Goal: Information Seeking & Learning: Learn about a topic

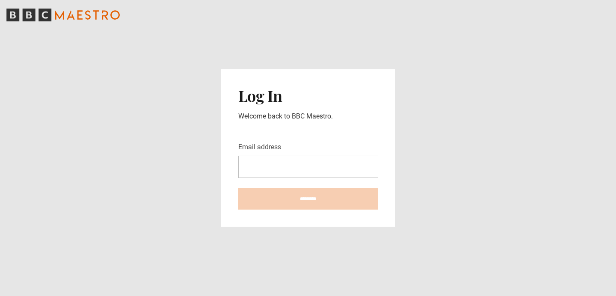
click at [334, 163] on input "Email address" at bounding box center [308, 167] width 140 height 22
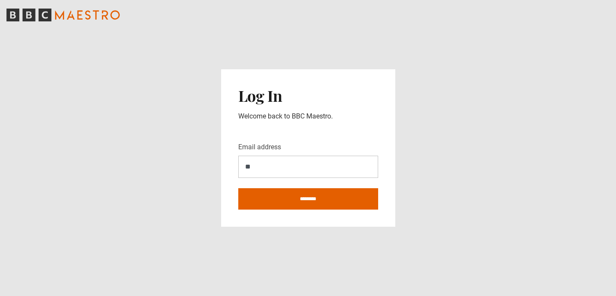
type input "*"
type input "**********"
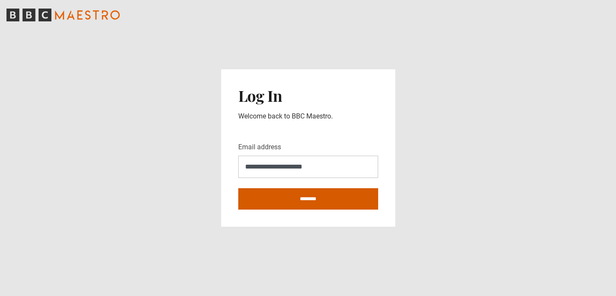
click at [321, 199] on input "********" at bounding box center [308, 198] width 140 height 21
type input "**********"
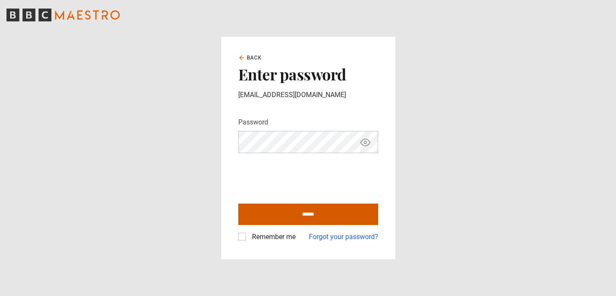
click at [290, 216] on input "******" at bounding box center [308, 214] width 140 height 21
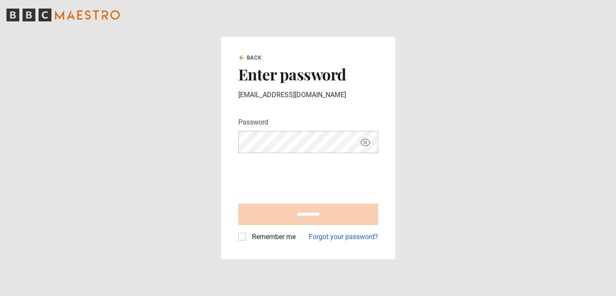
type input "**********"
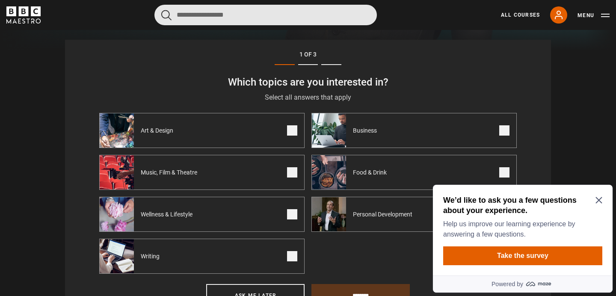
click at [263, 23] on input "Search" at bounding box center [265, 15] width 222 height 21
type input "**********"
click at [161, 10] on button "submit" at bounding box center [166, 15] width 10 height 11
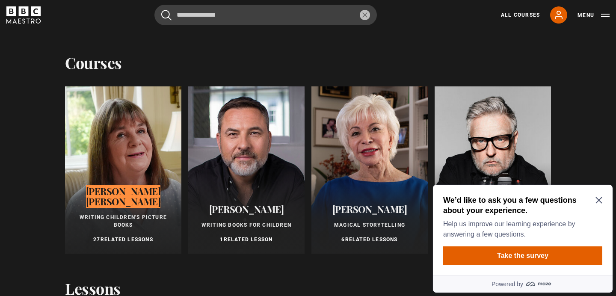
click at [603, 201] on div "We’d like to ask you a few questions about your experience. Help us improve our…" at bounding box center [523, 230] width 180 height 91
click at [148, 157] on div at bounding box center [123, 169] width 116 height 167
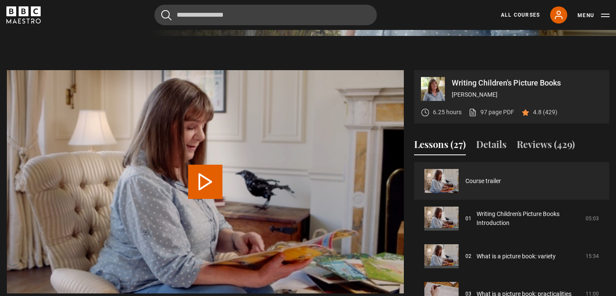
scroll to position [309, 0]
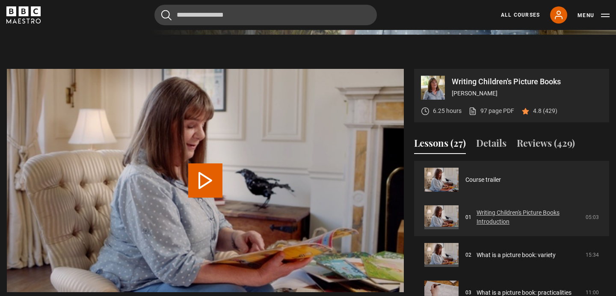
click at [499, 223] on link "Writing Children's Picture Books Introduction" at bounding box center [528, 217] width 104 height 18
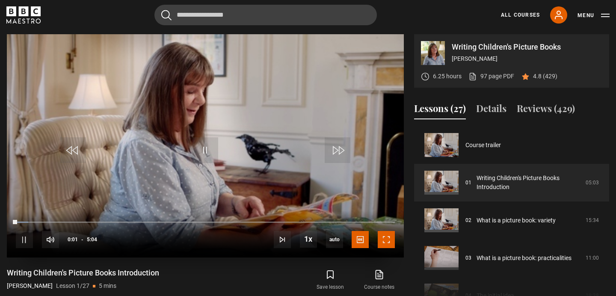
click at [384, 241] on span "Video Player" at bounding box center [386, 239] width 17 height 17
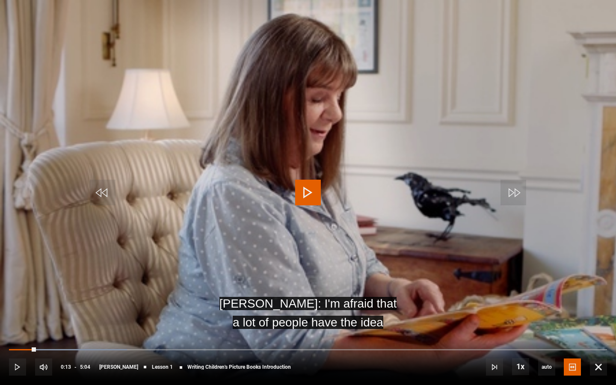
click at [384, 289] on video "Video Player" at bounding box center [308, 192] width 616 height 385
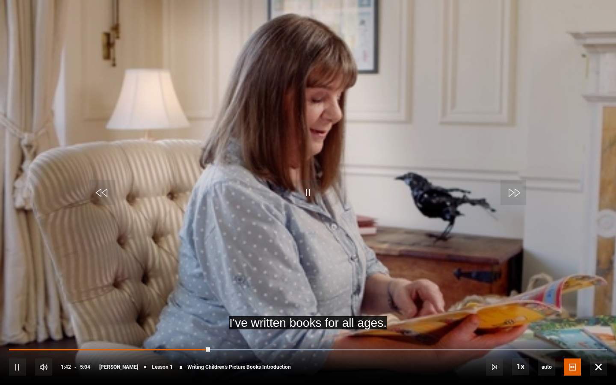
click at [194, 295] on div "10s Skip Back 10 seconds Pause 10s Skip Forward 10 seconds Loaded : 54.28% 1:34…" at bounding box center [308, 360] width 616 height 47
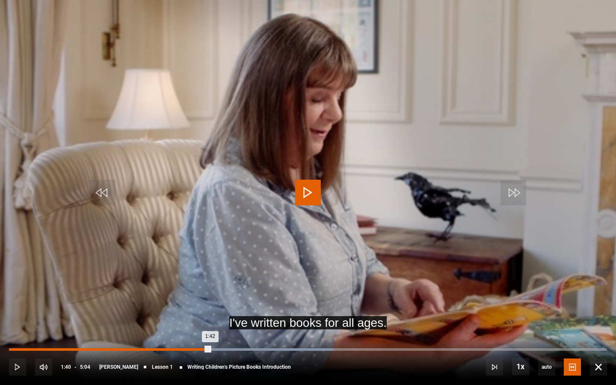
drag, startPoint x: 210, startPoint y: 349, endPoint x: 203, endPoint y: 349, distance: 6.9
click at [203, 295] on div "1:42" at bounding box center [109, 349] width 201 height 3
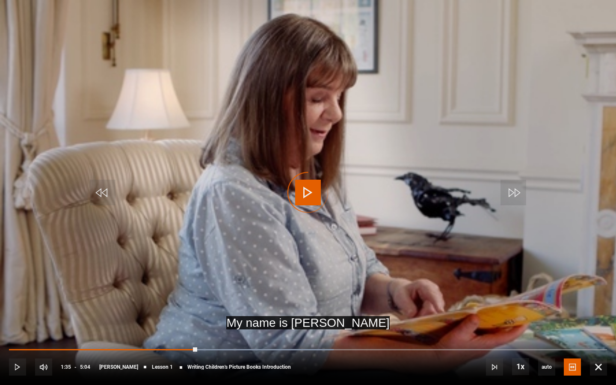
drag, startPoint x: 203, startPoint y: 349, endPoint x: 190, endPoint y: 347, distance: 13.3
click at [190, 295] on div "10s Skip Back 10 seconds Play 10s Skip Forward 10 seconds Loaded : 54.28% 1:32 …" at bounding box center [308, 360] width 616 height 47
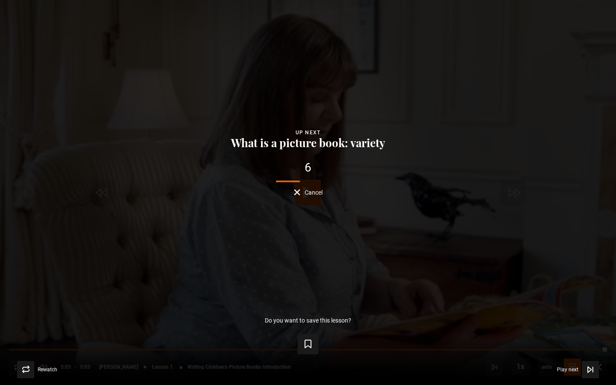
click at [307, 169] on div "6" at bounding box center [308, 168] width 588 height 12
click at [300, 193] on button "Cancel" at bounding box center [308, 192] width 29 height 6
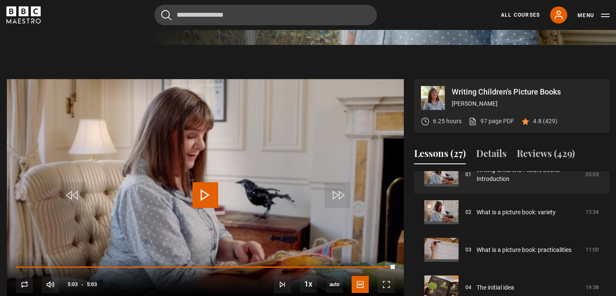
scroll to position [50, 0]
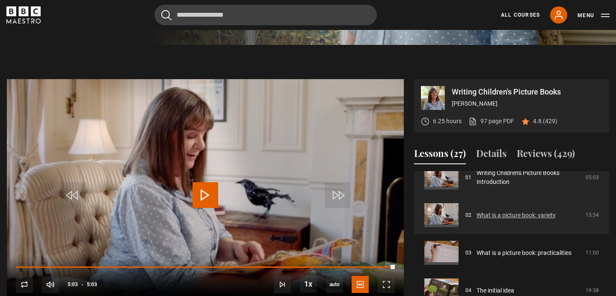
click at [493, 212] on link "What is a picture book: variety" at bounding box center [515, 215] width 79 height 9
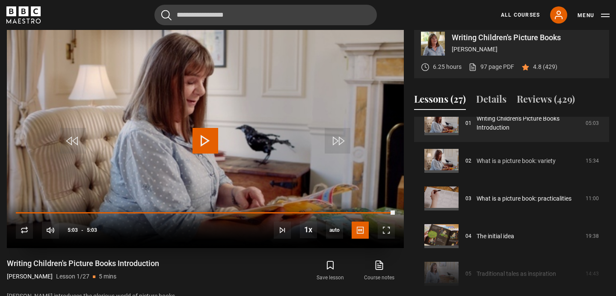
scroll to position [355, 0]
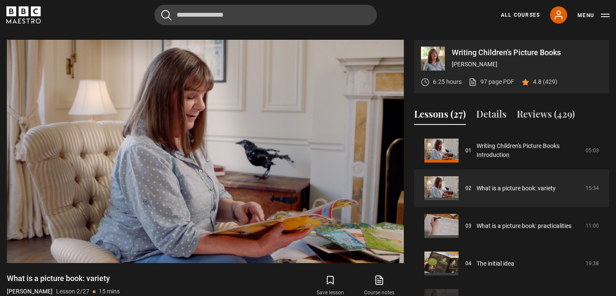
scroll to position [335, 0]
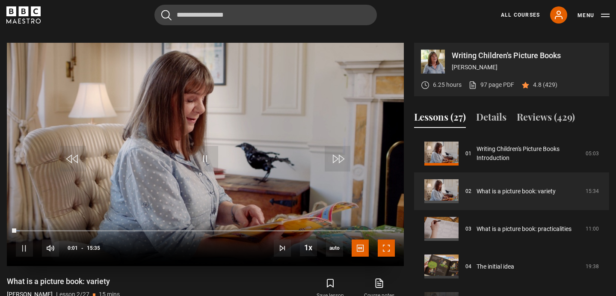
click at [389, 247] on span "Video Player" at bounding box center [386, 247] width 17 height 17
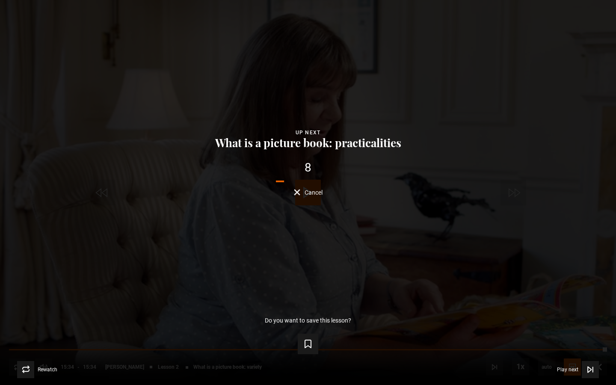
click at [318, 193] on span "Cancel" at bounding box center [313, 192] width 18 height 6
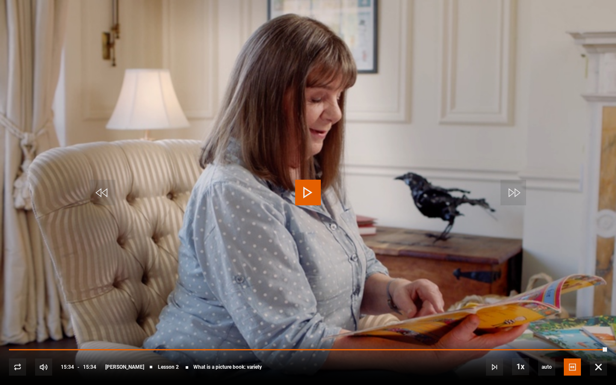
click at [318, 193] on span "Video Player" at bounding box center [308, 193] width 26 height 26
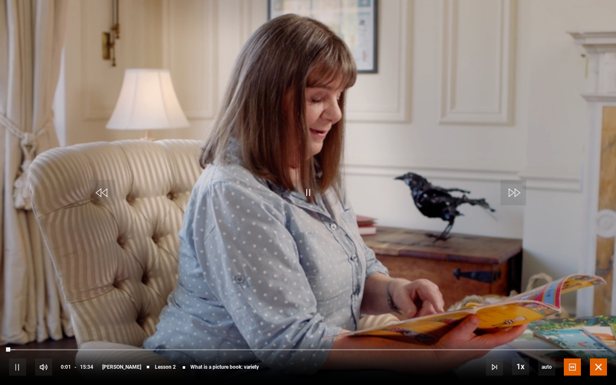
click at [597, 295] on span "Video Player" at bounding box center [598, 366] width 17 height 17
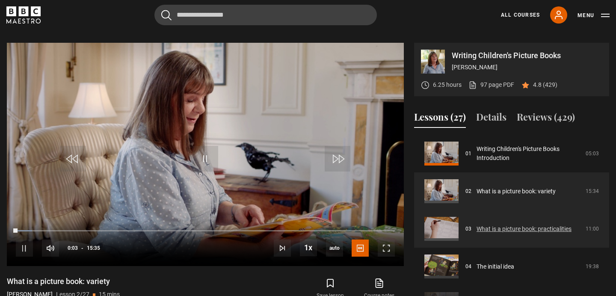
click at [529, 233] on link "What is a picture book: practicalities" at bounding box center [523, 229] width 95 height 9
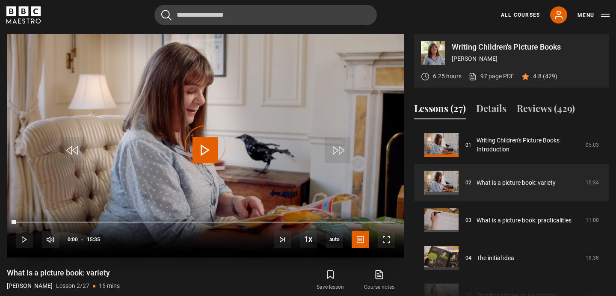
drag, startPoint x: 13, startPoint y: 222, endPoint x: 278, endPoint y: 220, distance: 265.1
click at [278, 220] on div "10s Skip Back 10 seconds Play 10s Skip Forward 10 seconds Loaded : 0.00% 01:31 …" at bounding box center [205, 233] width 397 height 47
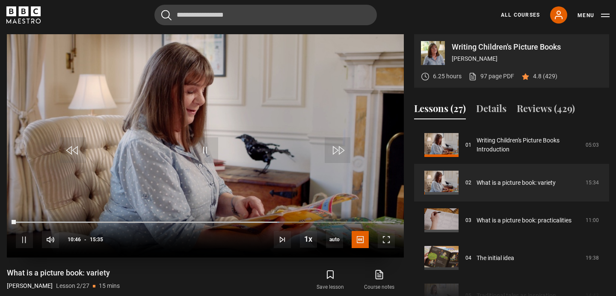
drag, startPoint x: 311, startPoint y: 217, endPoint x: 341, endPoint y: 229, distance: 31.8
click at [312, 217] on div "10s Skip Back 10 seconds Pause 10s Skip Forward 10 seconds Loaded : 69.52% 01:3…" at bounding box center [205, 233] width 397 height 47
drag, startPoint x: 279, startPoint y: 220, endPoint x: 399, endPoint y: 218, distance: 119.3
click at [399, 218] on div "10s Skip Back 10 seconds Pause 10s Skip Forward 10 seconds Loaded : 71.66% 10:4…" at bounding box center [205, 233] width 397 height 47
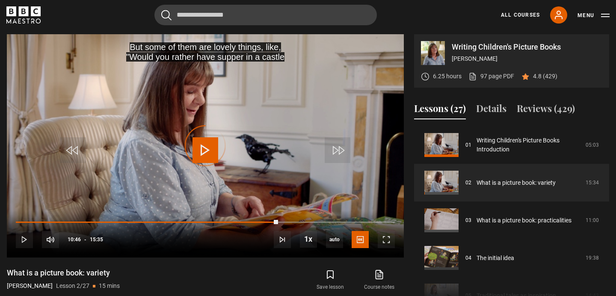
drag, startPoint x: 278, startPoint y: 220, endPoint x: 405, endPoint y: 216, distance: 127.9
click at [405, 216] on div "Writing Children's Picture Books Julia Donaldson 6.25 hours 97 page PDF (opens …" at bounding box center [308, 172] width 602 height 277
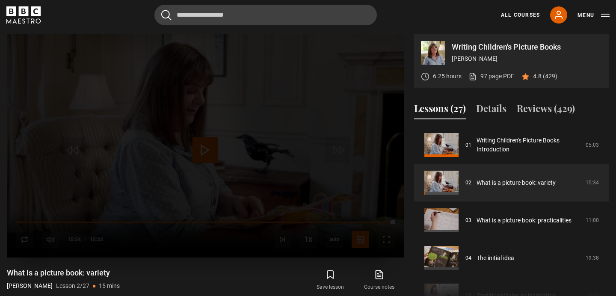
click at [386, 222] on div "Lesson Completed Up next What is a picture book: practicalities Cancel Do you w…" at bounding box center [205, 145] width 397 height 223
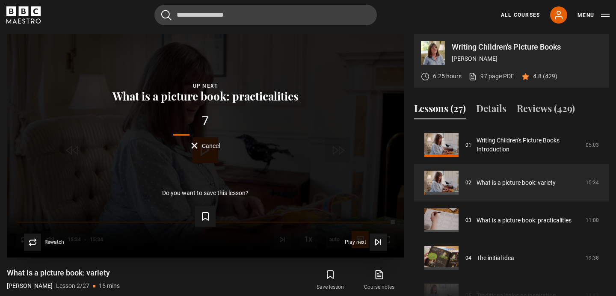
click at [201, 120] on div "7" at bounding box center [205, 121] width 369 height 12
click at [381, 242] on icon "Video Player" at bounding box center [381, 241] width 0 height 5
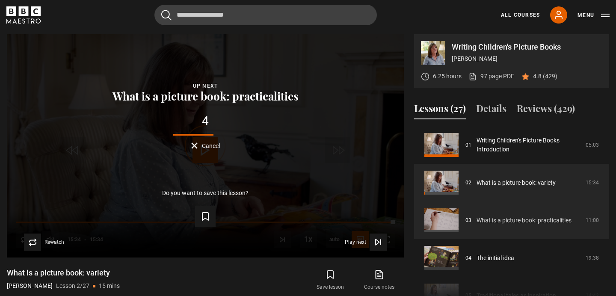
click at [497, 225] on link "What is a picture book: practicalities" at bounding box center [523, 220] width 95 height 9
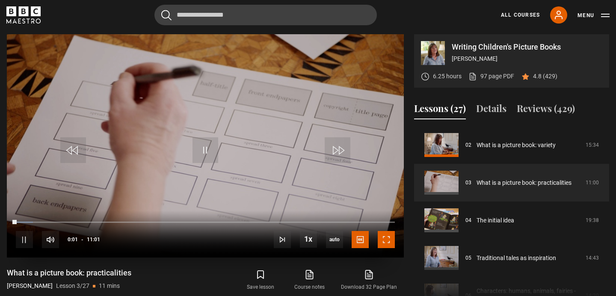
click at [388, 239] on span "Video Player" at bounding box center [386, 239] width 17 height 17
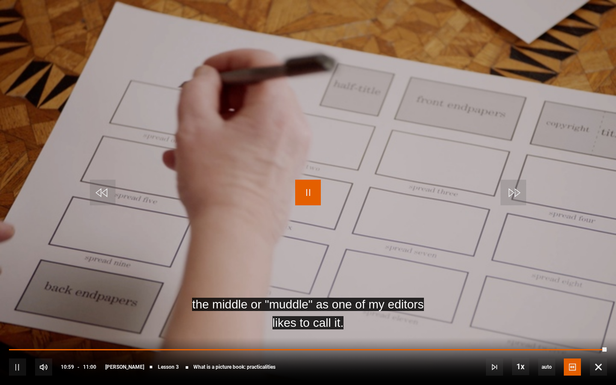
click at [299, 192] on span "Video Player" at bounding box center [308, 193] width 26 height 26
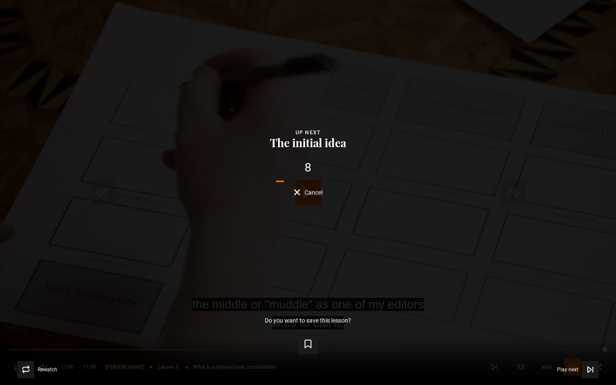
click at [310, 196] on div "Lesson Completed Up next The initial idea 8 Cancel Do you want to save this les…" at bounding box center [308, 192] width 616 height 385
click at [311, 187] on div "7 Cancel" at bounding box center [308, 179] width 588 height 34
click at [310, 194] on span "Cancel" at bounding box center [313, 192] width 18 height 6
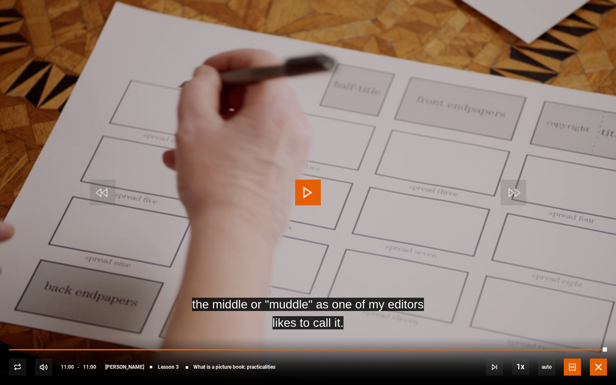
click at [598, 295] on span "Video Player" at bounding box center [598, 366] width 17 height 17
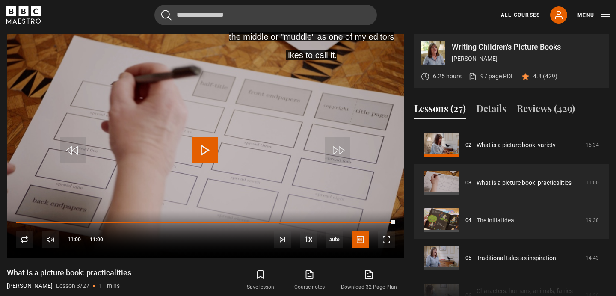
click at [486, 218] on link "The initial idea" at bounding box center [495, 220] width 38 height 9
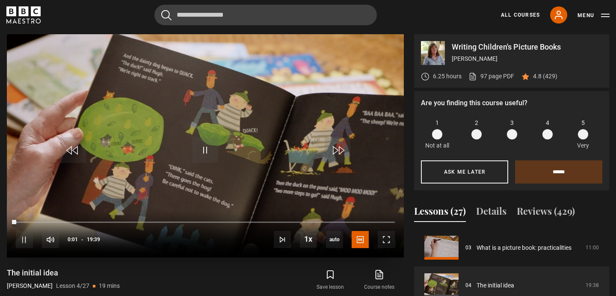
click at [377, 240] on div "10s Skip Back 10 seconds Pause 10s Skip Forward 10 seconds Loaded : 0.42% 00:01…" at bounding box center [205, 233] width 397 height 47
click at [381, 239] on span "Video Player" at bounding box center [386, 239] width 17 height 17
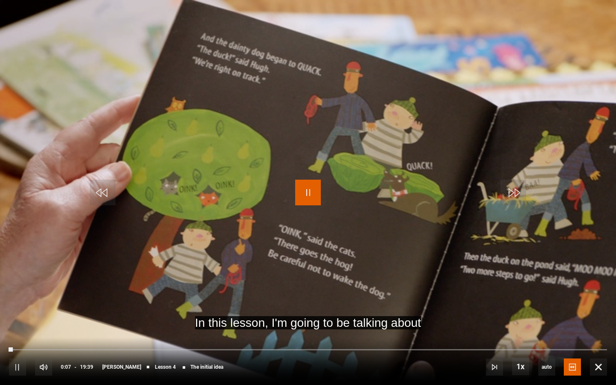
click at [311, 192] on span "Video Player" at bounding box center [308, 193] width 26 height 26
click at [315, 201] on span "Video Player" at bounding box center [308, 193] width 26 height 26
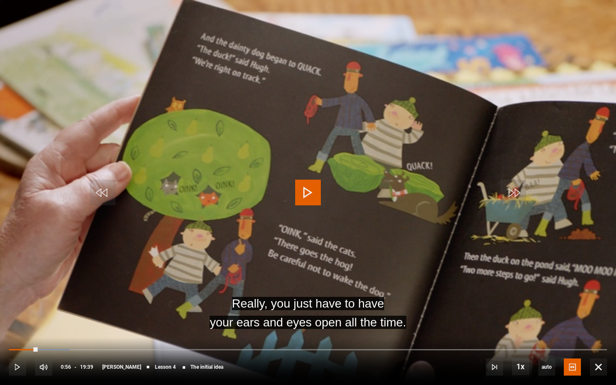
click at [576, 279] on video "Video Player" at bounding box center [308, 192] width 616 height 385
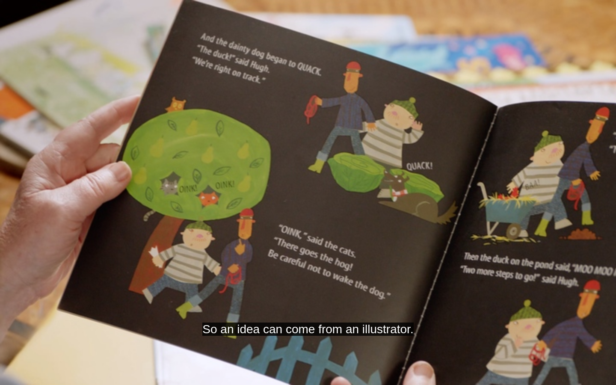
click at [615, 263] on video "Video Player" at bounding box center [308, 192] width 616 height 385
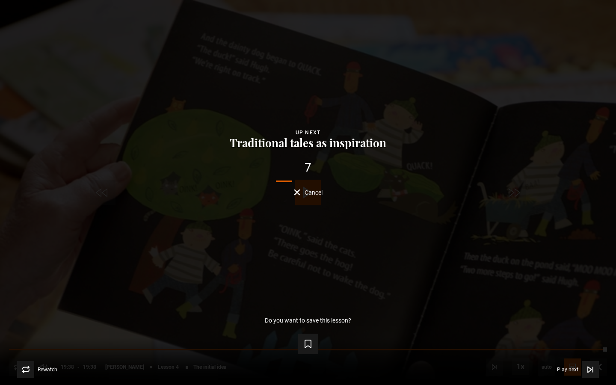
click at [313, 184] on div "7 Cancel" at bounding box center [308, 179] width 588 height 34
click at [313, 186] on div "7 Cancel" at bounding box center [308, 179] width 588 height 34
click at [313, 195] on span "Cancel" at bounding box center [313, 192] width 18 height 6
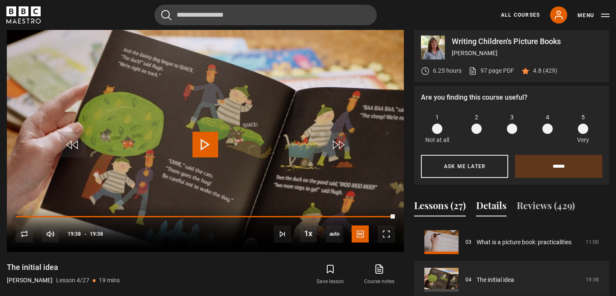
scroll to position [350, 0]
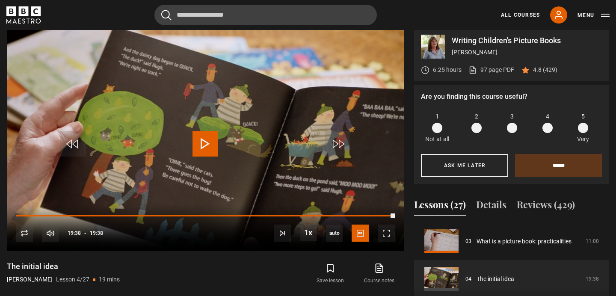
click at [580, 130] on span at bounding box center [583, 128] width 10 height 10
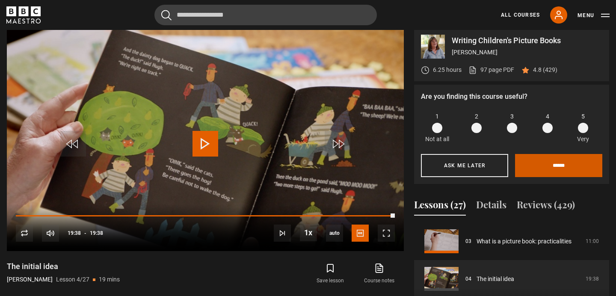
click at [569, 164] on input "******" at bounding box center [558, 165] width 87 height 23
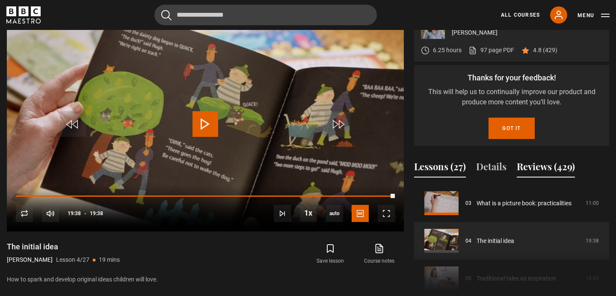
scroll to position [371, 0]
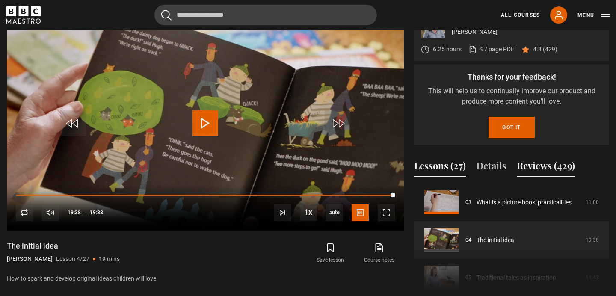
click at [544, 169] on button "Reviews (429)" at bounding box center [546, 168] width 58 height 18
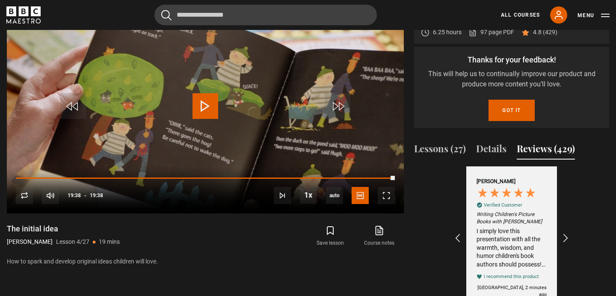
scroll to position [391, 0]
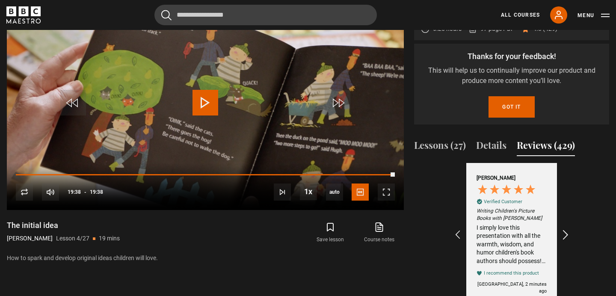
click at [565, 235] on icon "REVIEWS.io Carousel Scroll Right" at bounding box center [566, 235] width 12 height 12
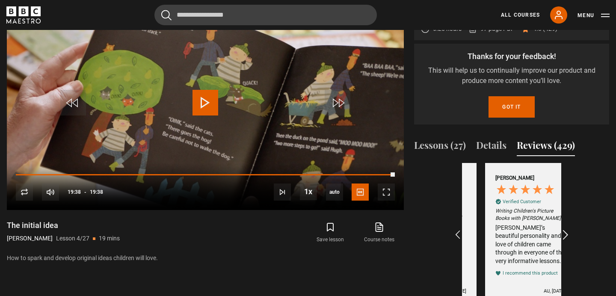
click at [565, 235] on icon "REVIEWS.io Carousel Scroll Right" at bounding box center [566, 235] width 12 height 12
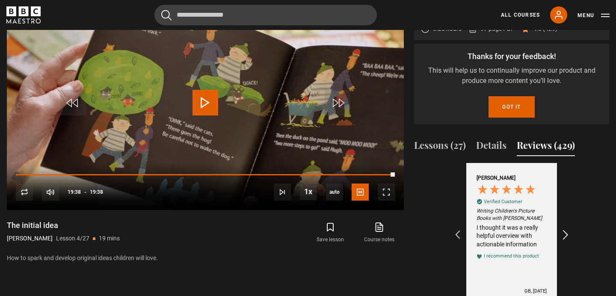
click at [565, 235] on icon "REVIEWS.io Carousel Scroll Right" at bounding box center [566, 235] width 12 height 12
click at [458, 237] on icon "REVIEWS.io Carousel Scroll Left" at bounding box center [458, 235] width 12 height 12
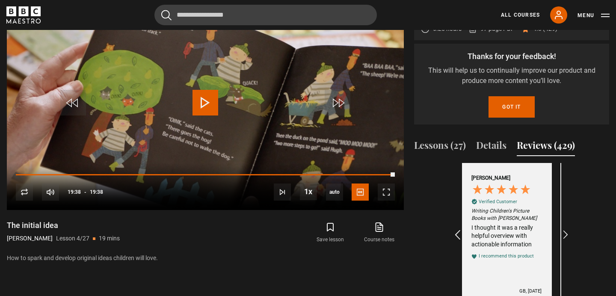
scroll to position [0, 298]
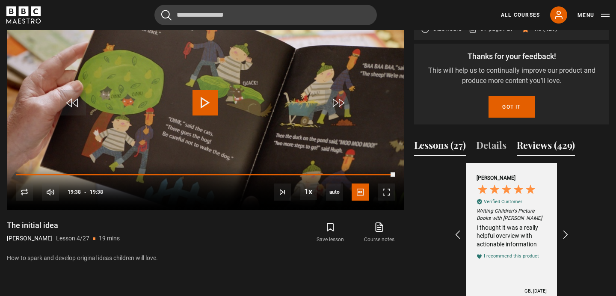
click at [446, 151] on button "Lessons (27)" at bounding box center [440, 147] width 52 height 18
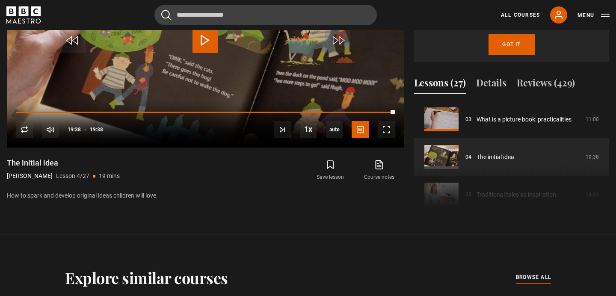
scroll to position [458, 0]
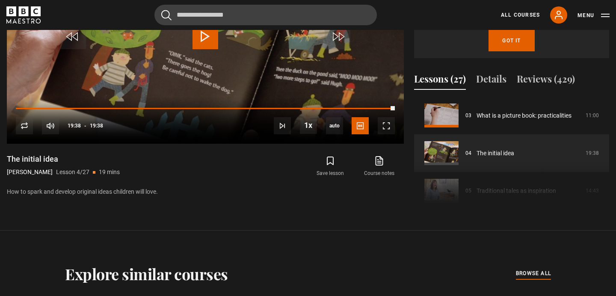
click at [501, 194] on div "Course trailer 01 Writing Children's Picture Books Introduction 05:03 02 What i…" at bounding box center [511, 155] width 195 height 116
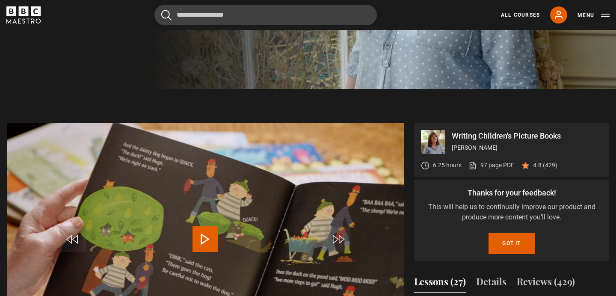
scroll to position [288, 0]
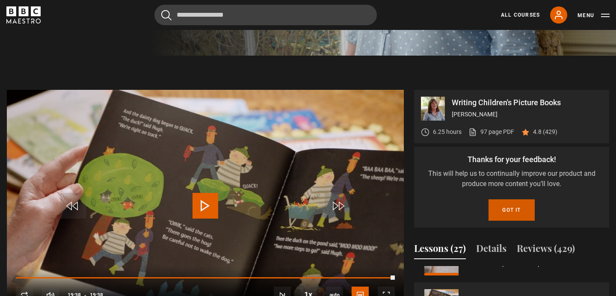
click at [499, 215] on button "Got it" at bounding box center [511, 209] width 46 height 21
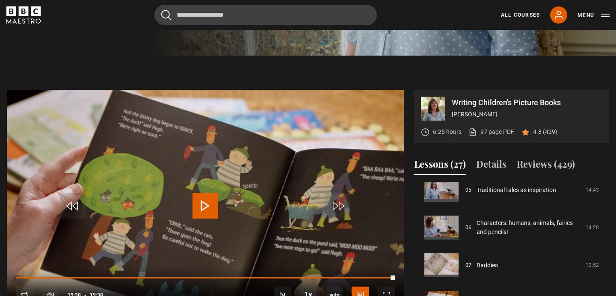
scroll to position [207, 0]
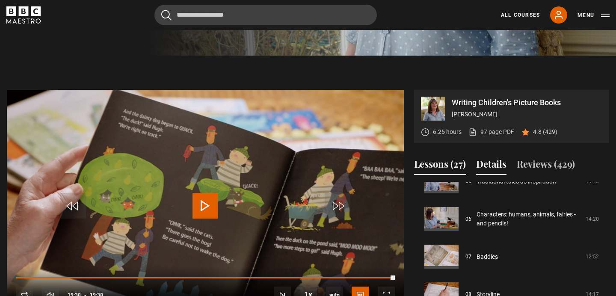
click at [486, 161] on button "Details" at bounding box center [491, 166] width 30 height 18
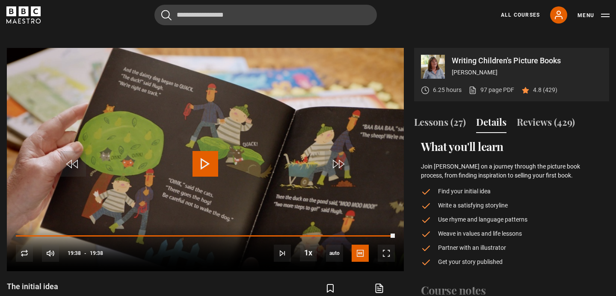
scroll to position [331, 0]
click at [444, 128] on button "Lessons (27)" at bounding box center [440, 124] width 52 height 18
